Goal: Task Accomplishment & Management: Manage account settings

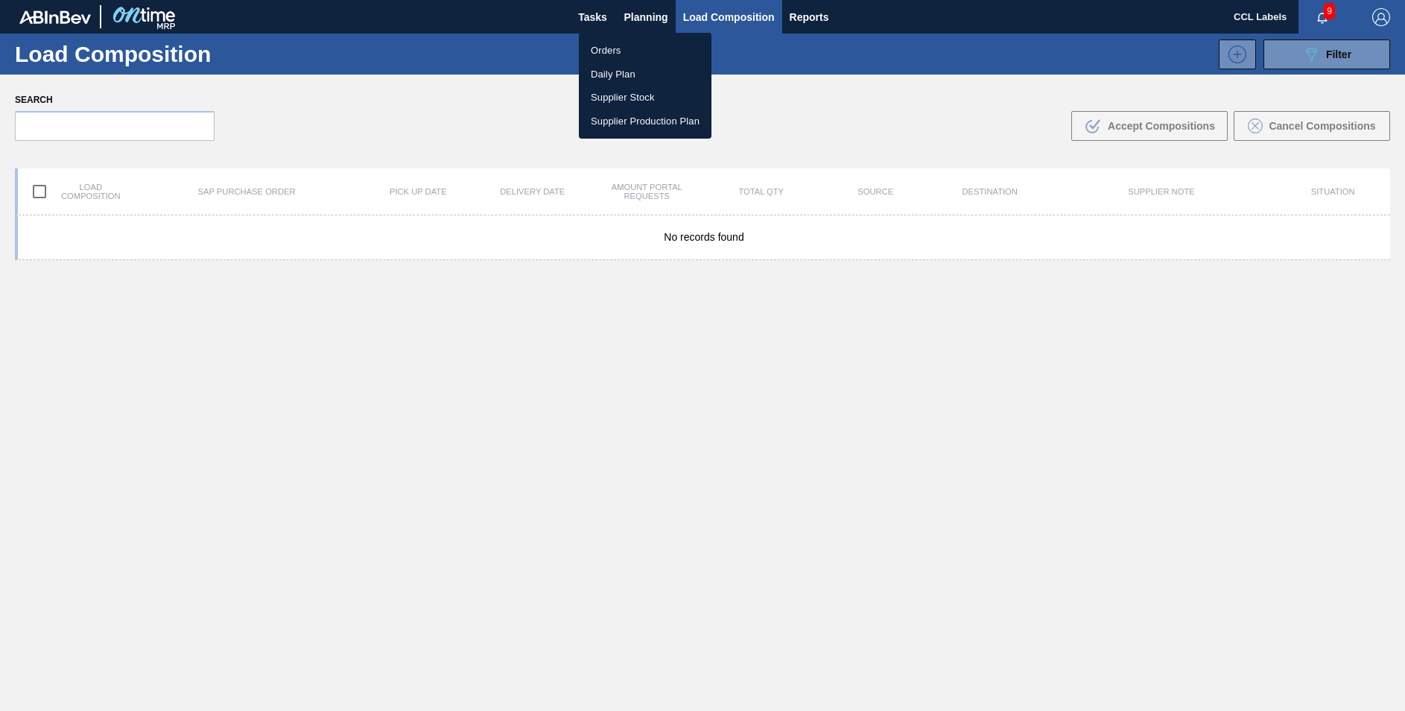
drag, startPoint x: 624, startPoint y: 47, endPoint x: 653, endPoint y: 78, distance: 42.7
click at [624, 47] on li "Orders" at bounding box center [645, 51] width 133 height 24
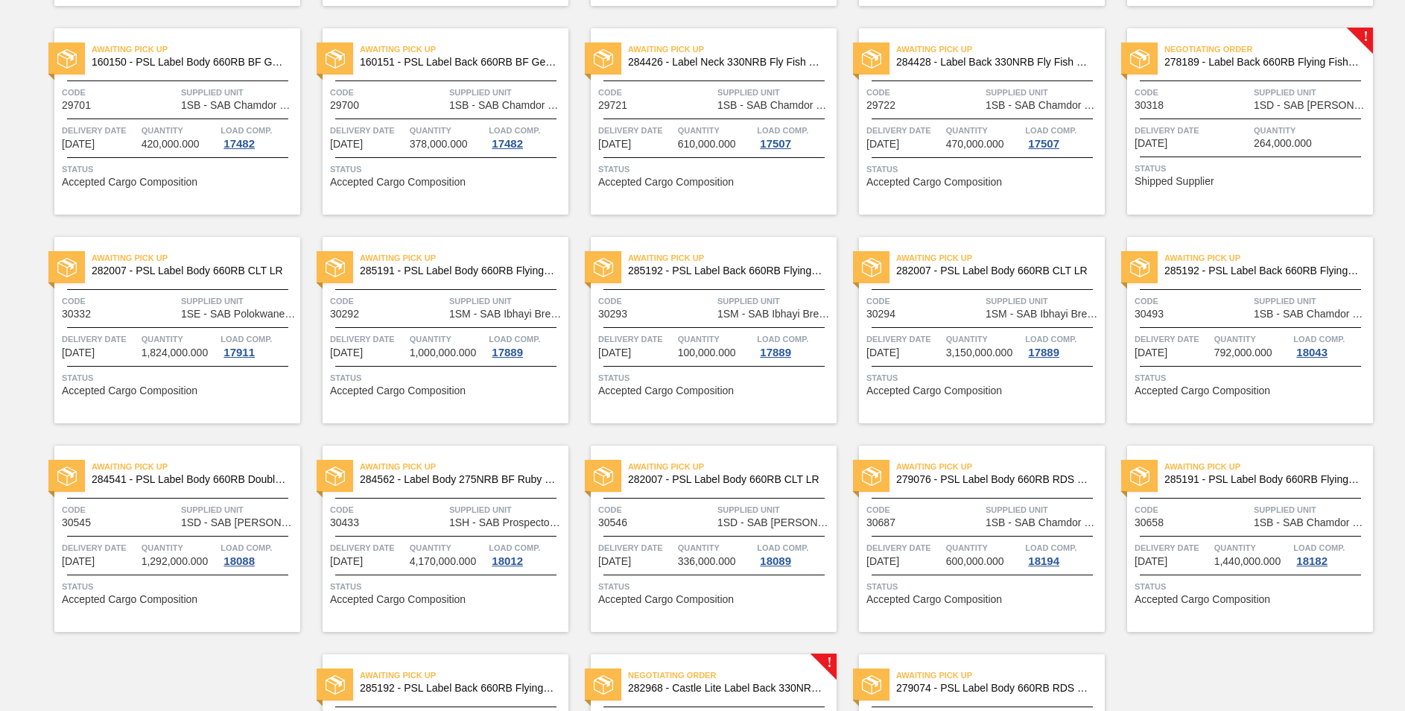
scroll to position [915, 0]
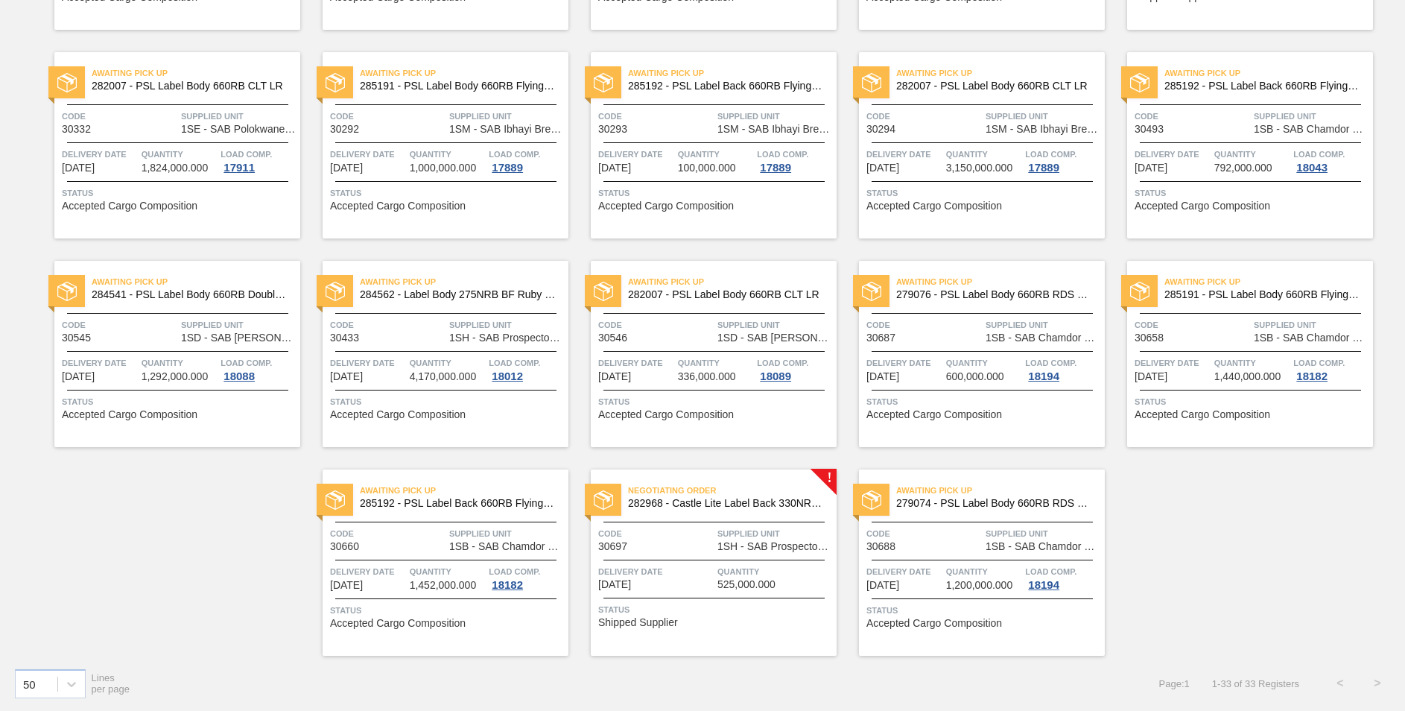
click at [777, 492] on span "Negotiating Order" at bounding box center [732, 490] width 209 height 15
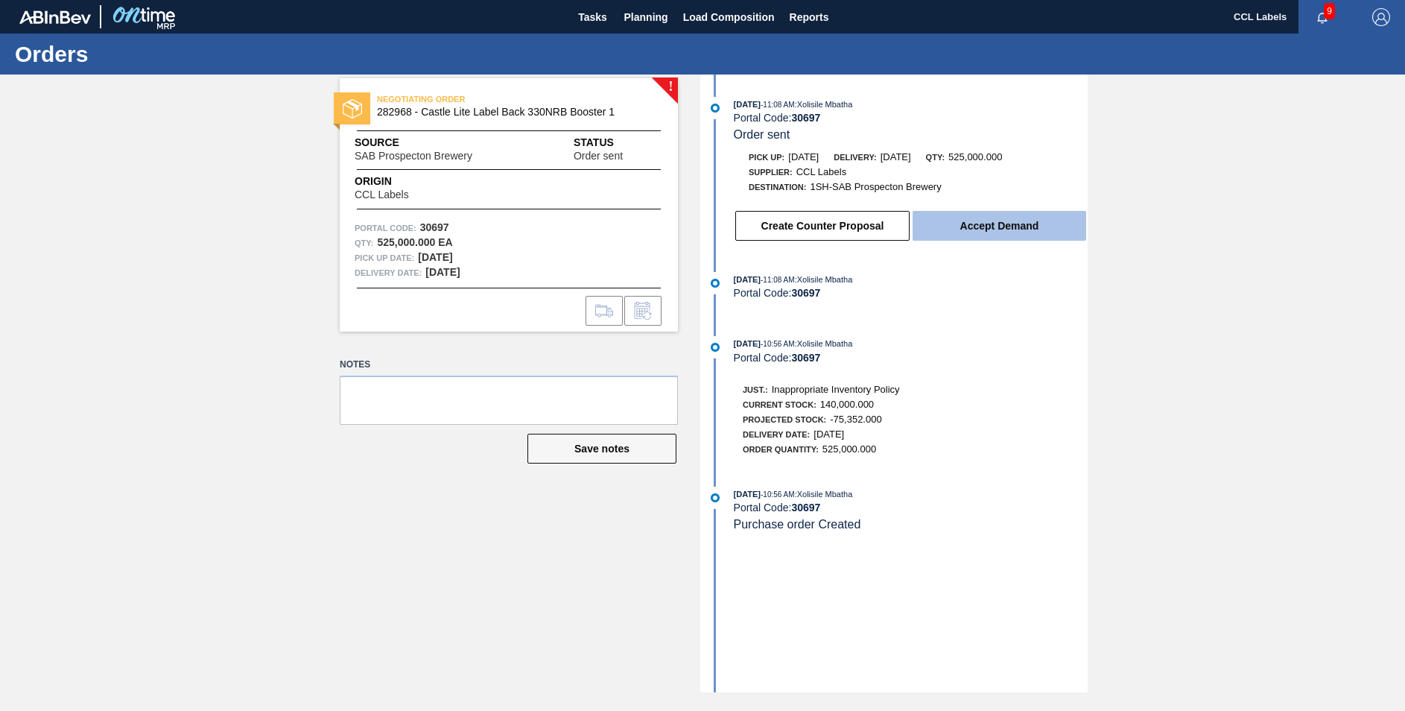
click at [980, 228] on button "Accept Demand" at bounding box center [1000, 226] width 174 height 30
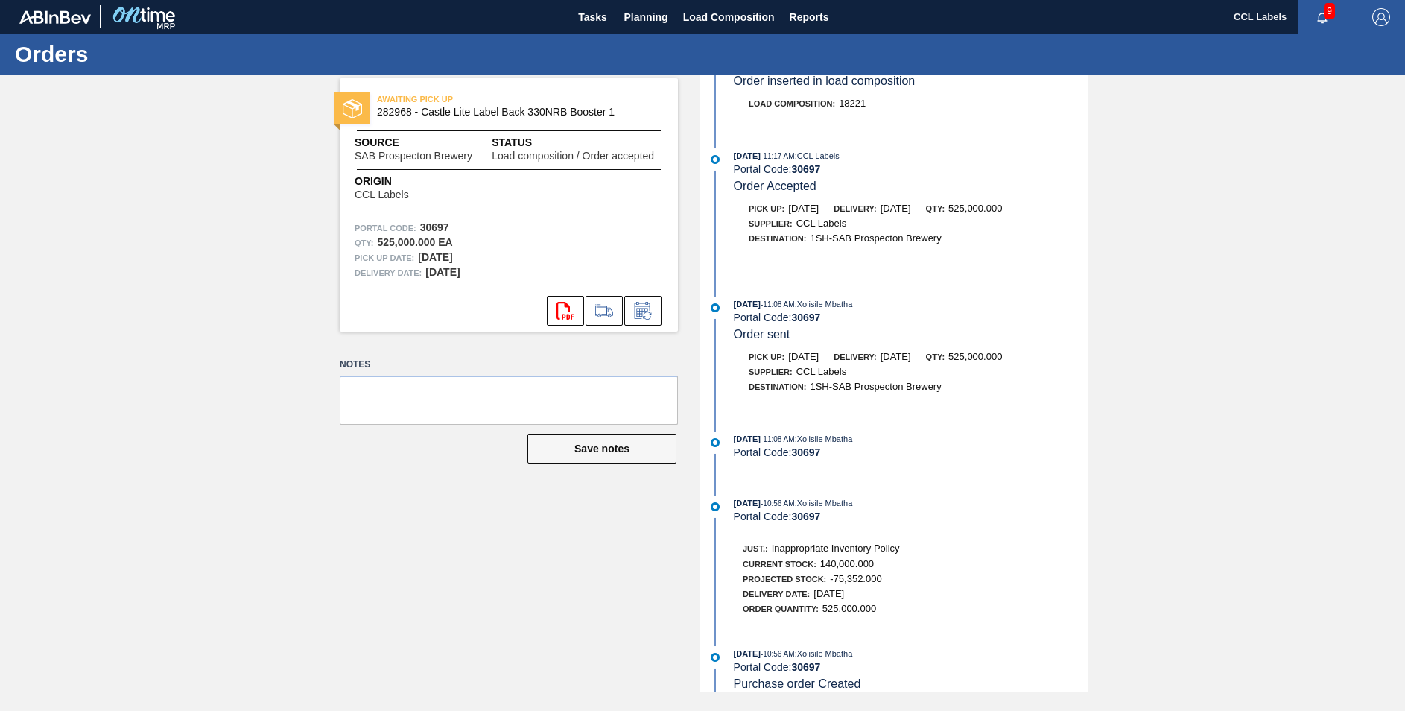
scroll to position [301, 0]
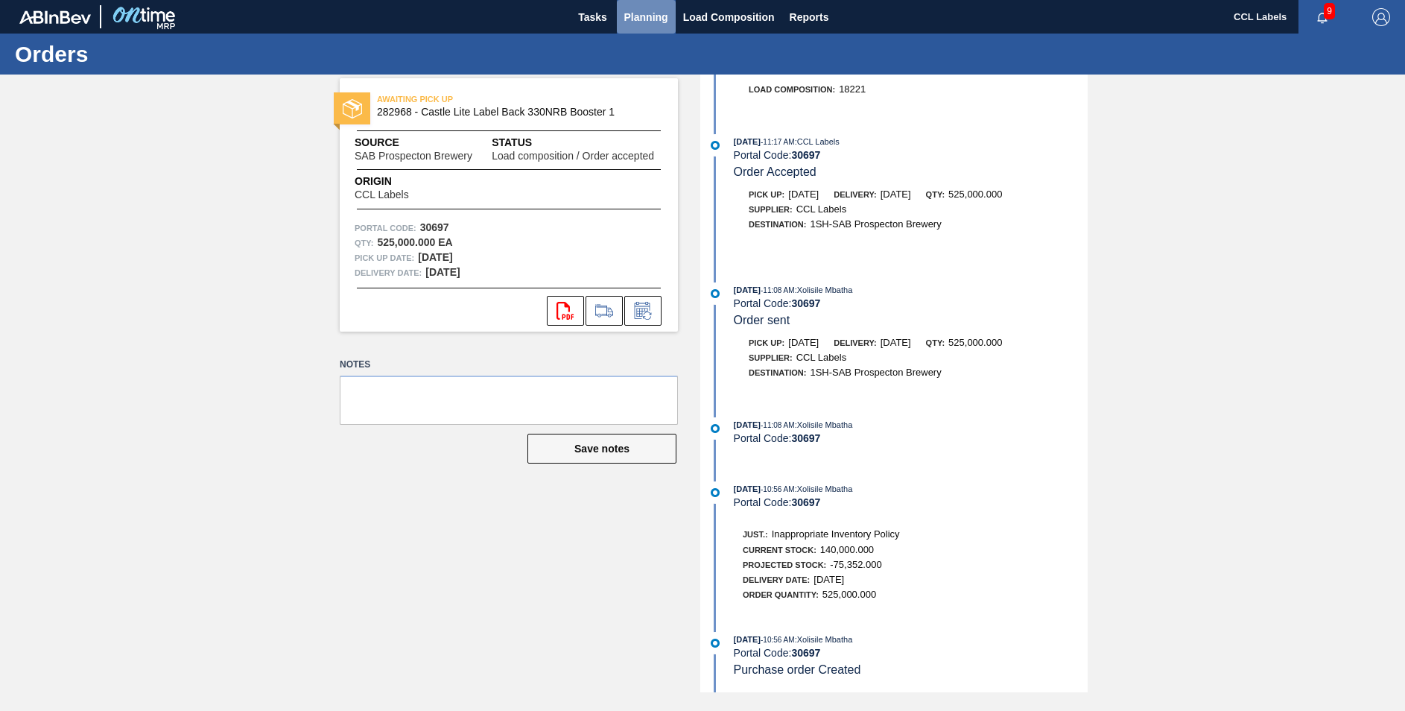
click at [645, 7] on button "Planning" at bounding box center [646, 17] width 59 height 34
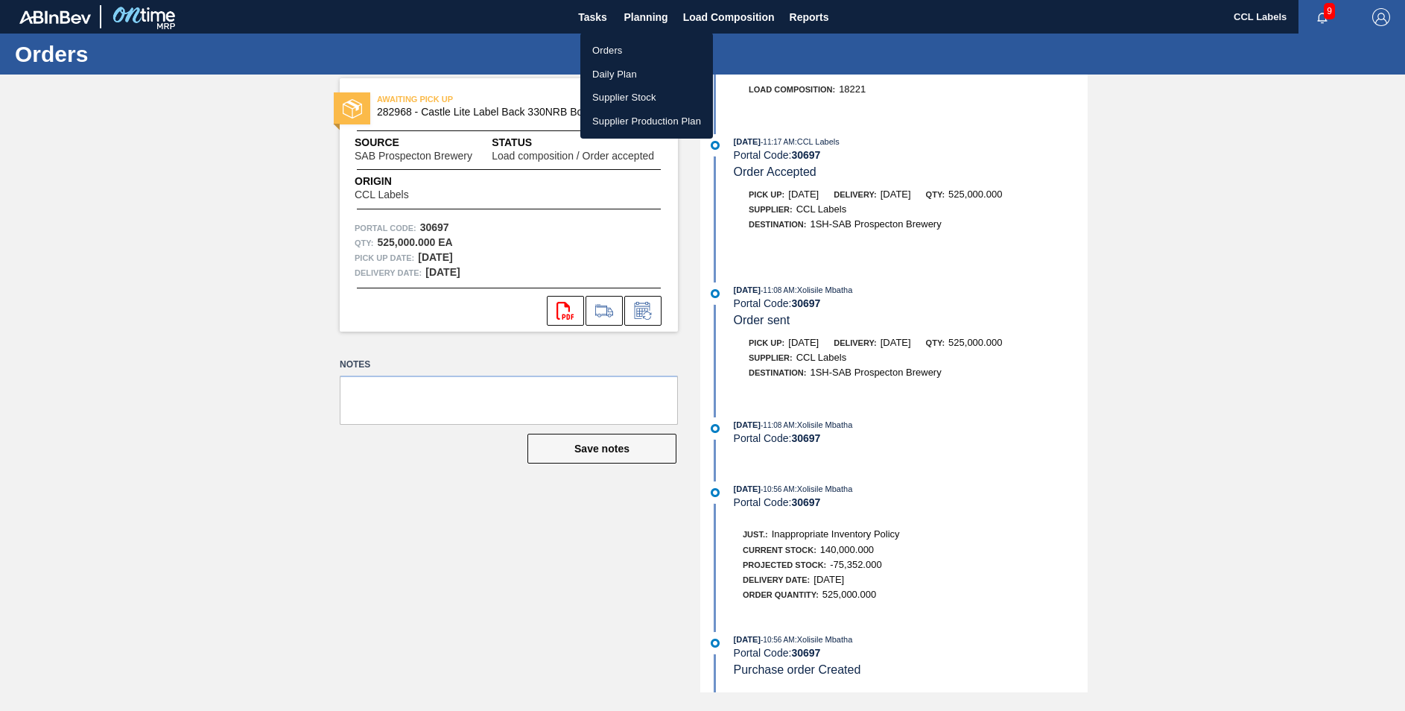
click at [958, 473] on div at bounding box center [702, 355] width 1405 height 711
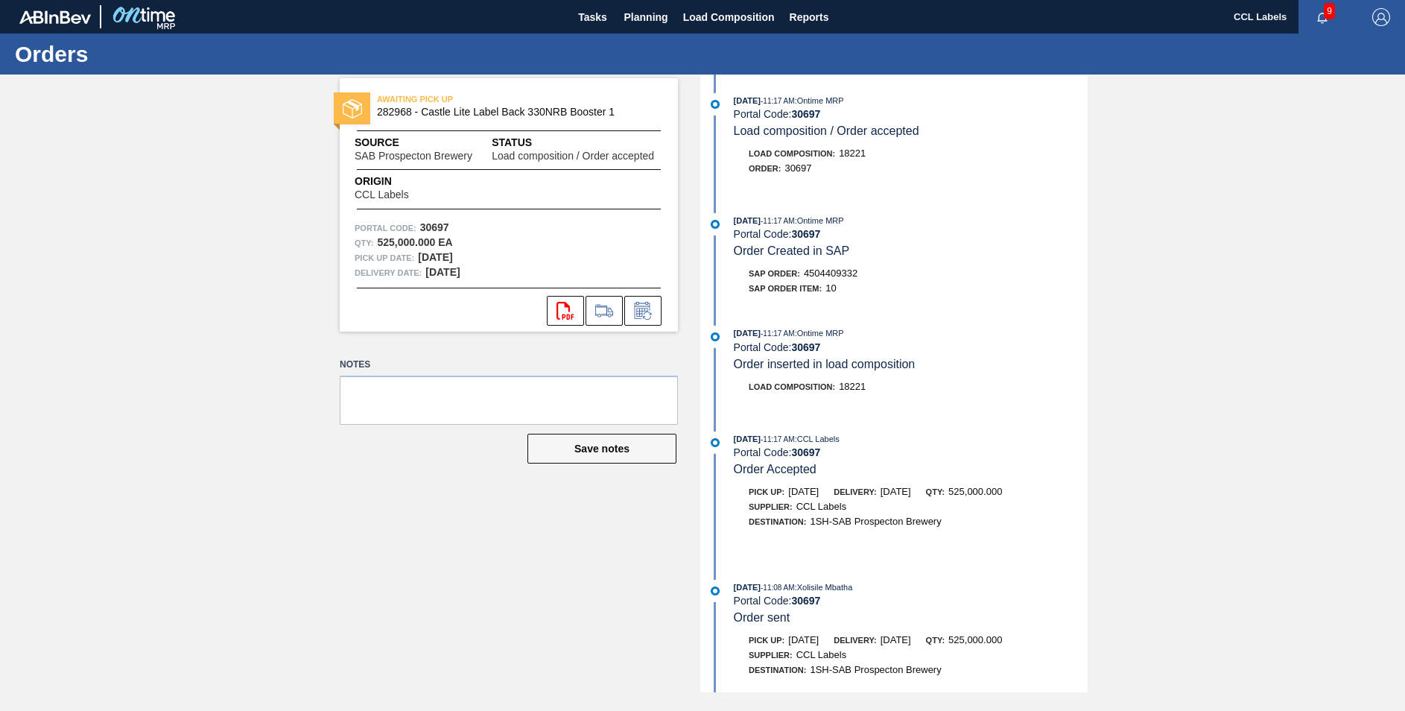
scroll to position [3, 0]
click at [638, 19] on span "Planning" at bounding box center [646, 17] width 44 height 18
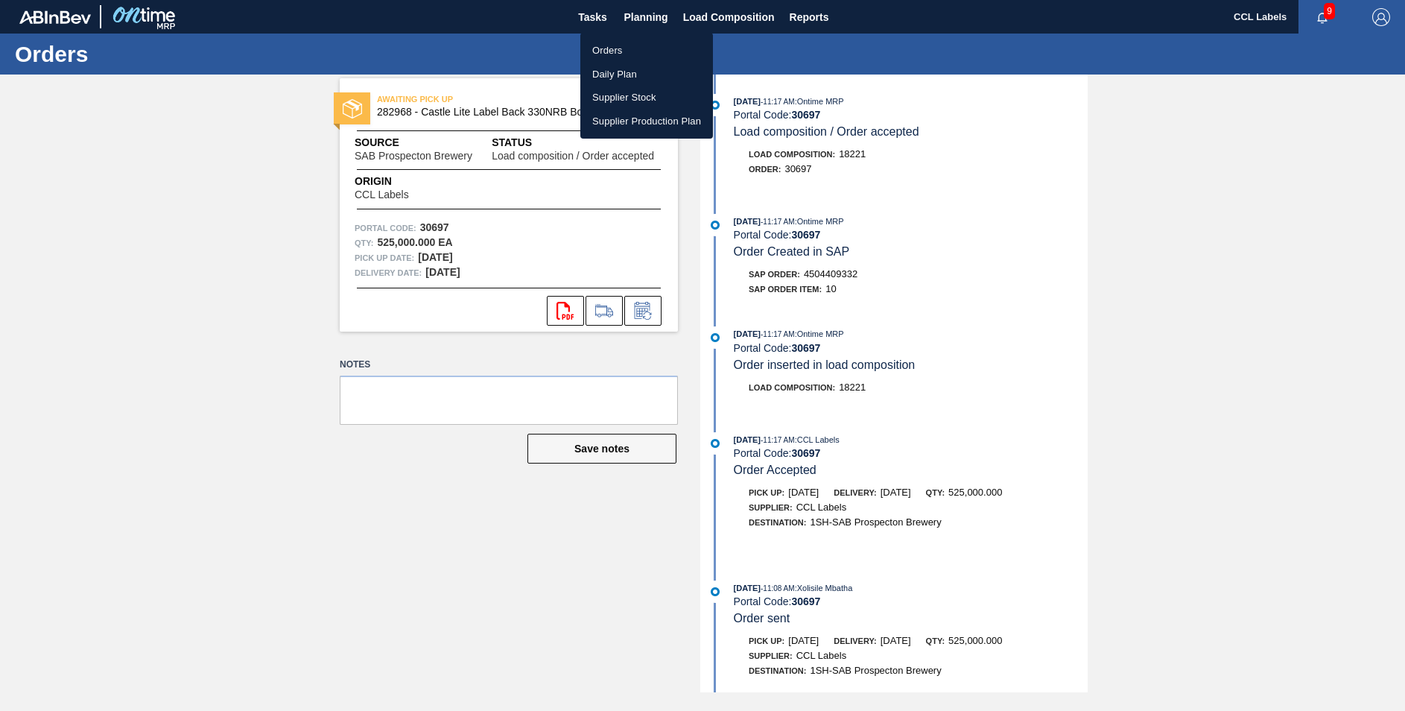
click at [606, 54] on li "Orders" at bounding box center [646, 51] width 133 height 24
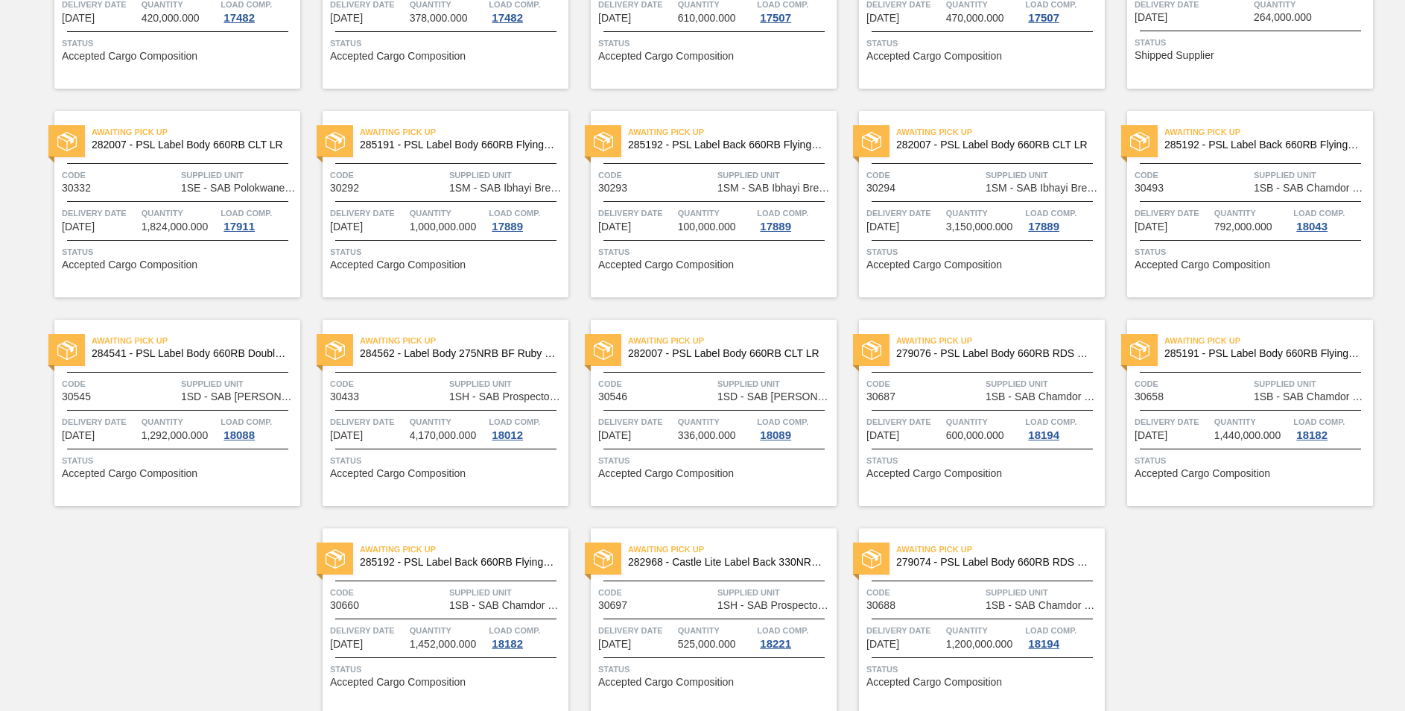
scroll to position [915, 0]
